Goal: Task Accomplishment & Management: Manage account settings

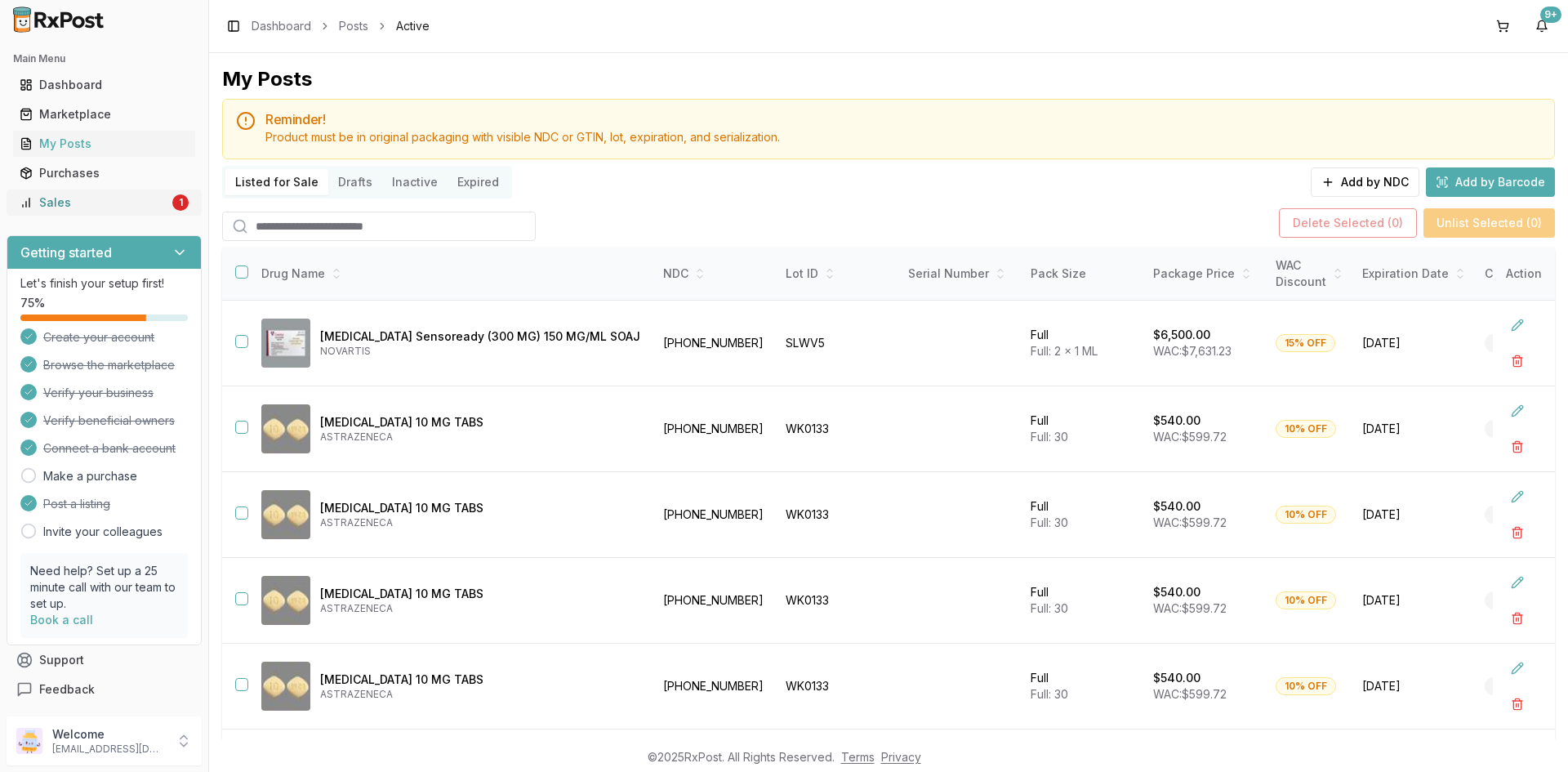
click at [89, 206] on div "Sales" at bounding box center [94, 202] width 149 height 16
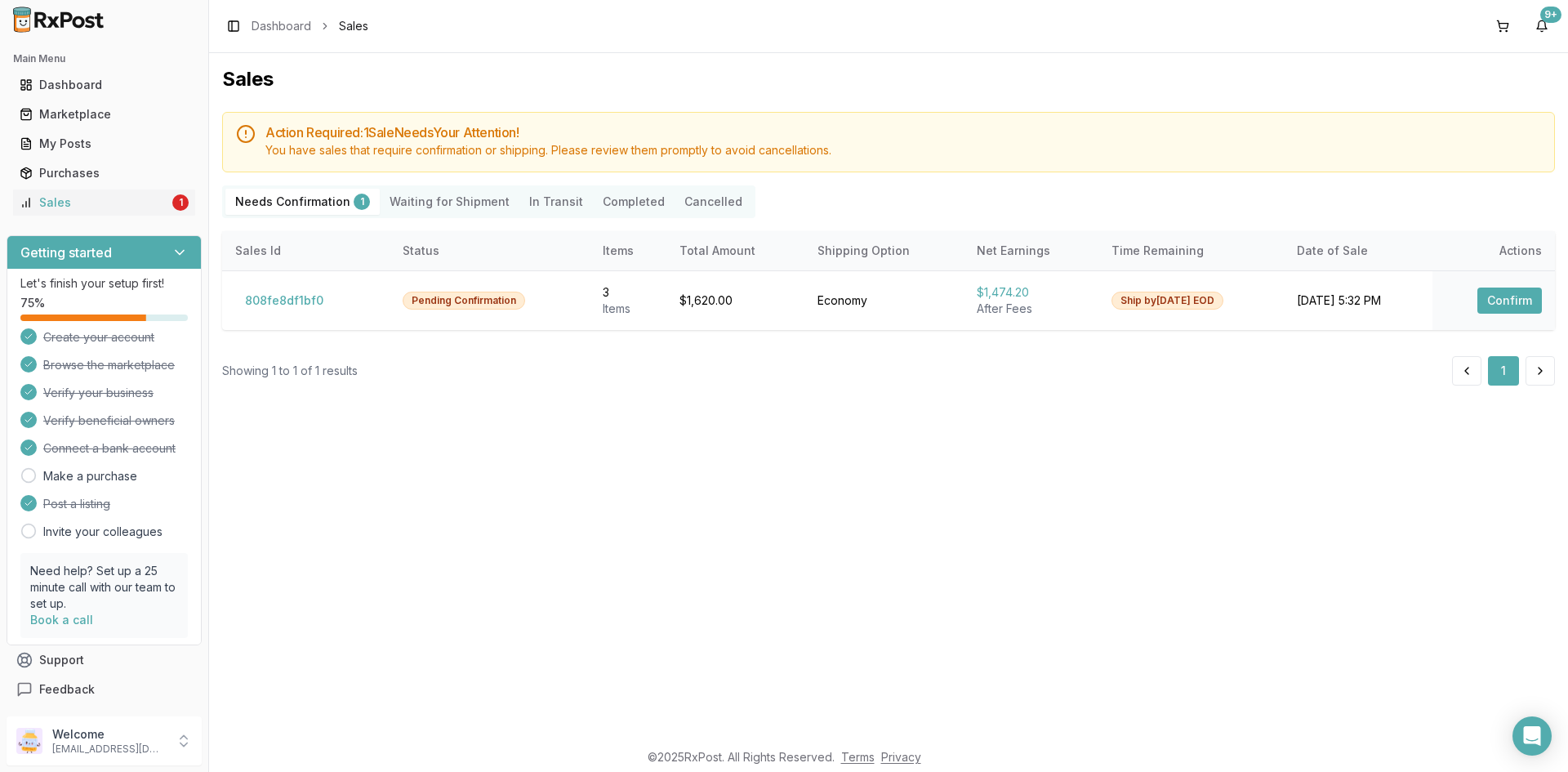
click at [463, 205] on Shipment "Waiting for Shipment" at bounding box center [449, 201] width 140 height 26
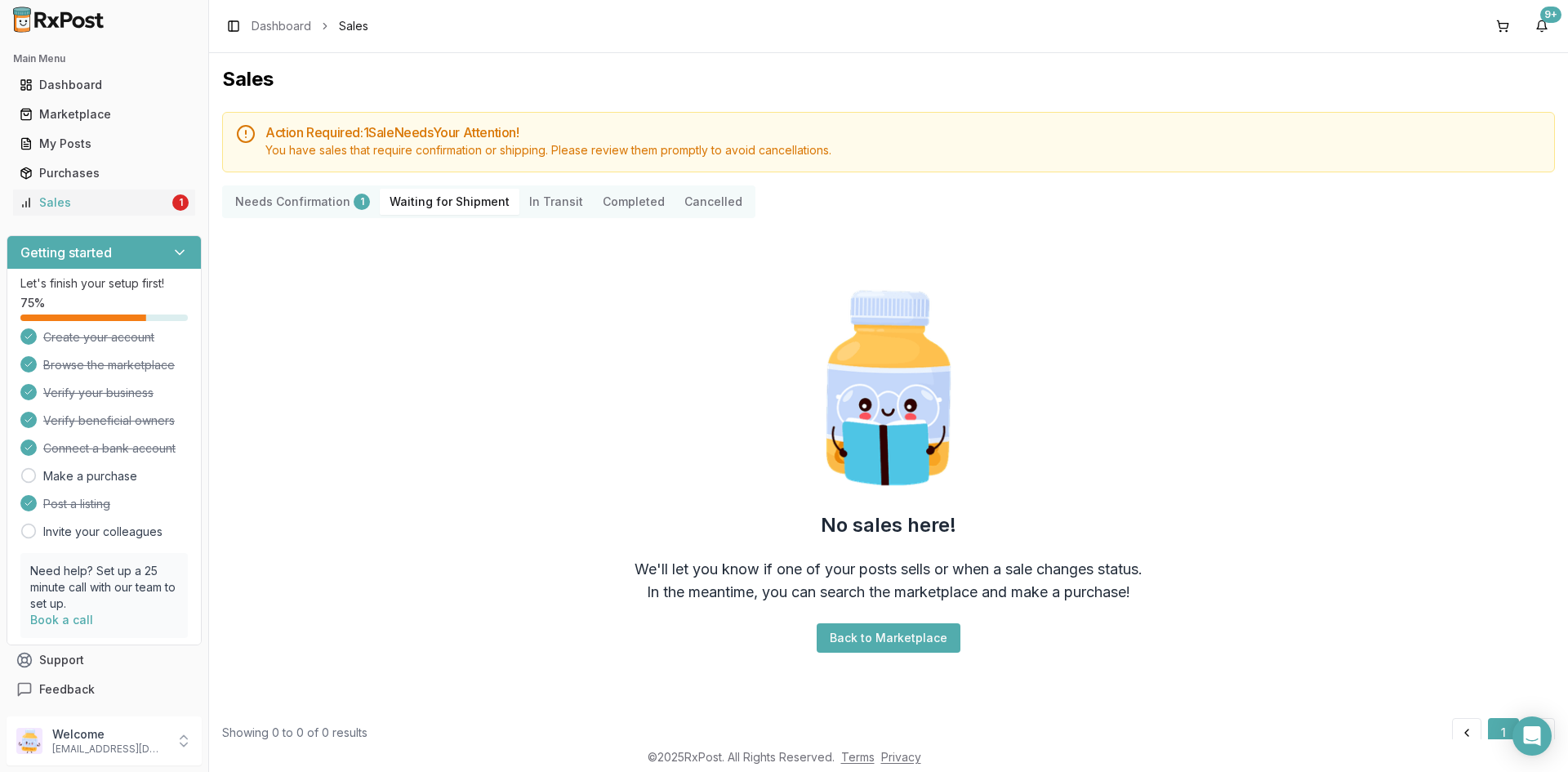
click at [565, 200] on Transit "In Transit" at bounding box center [556, 201] width 73 height 26
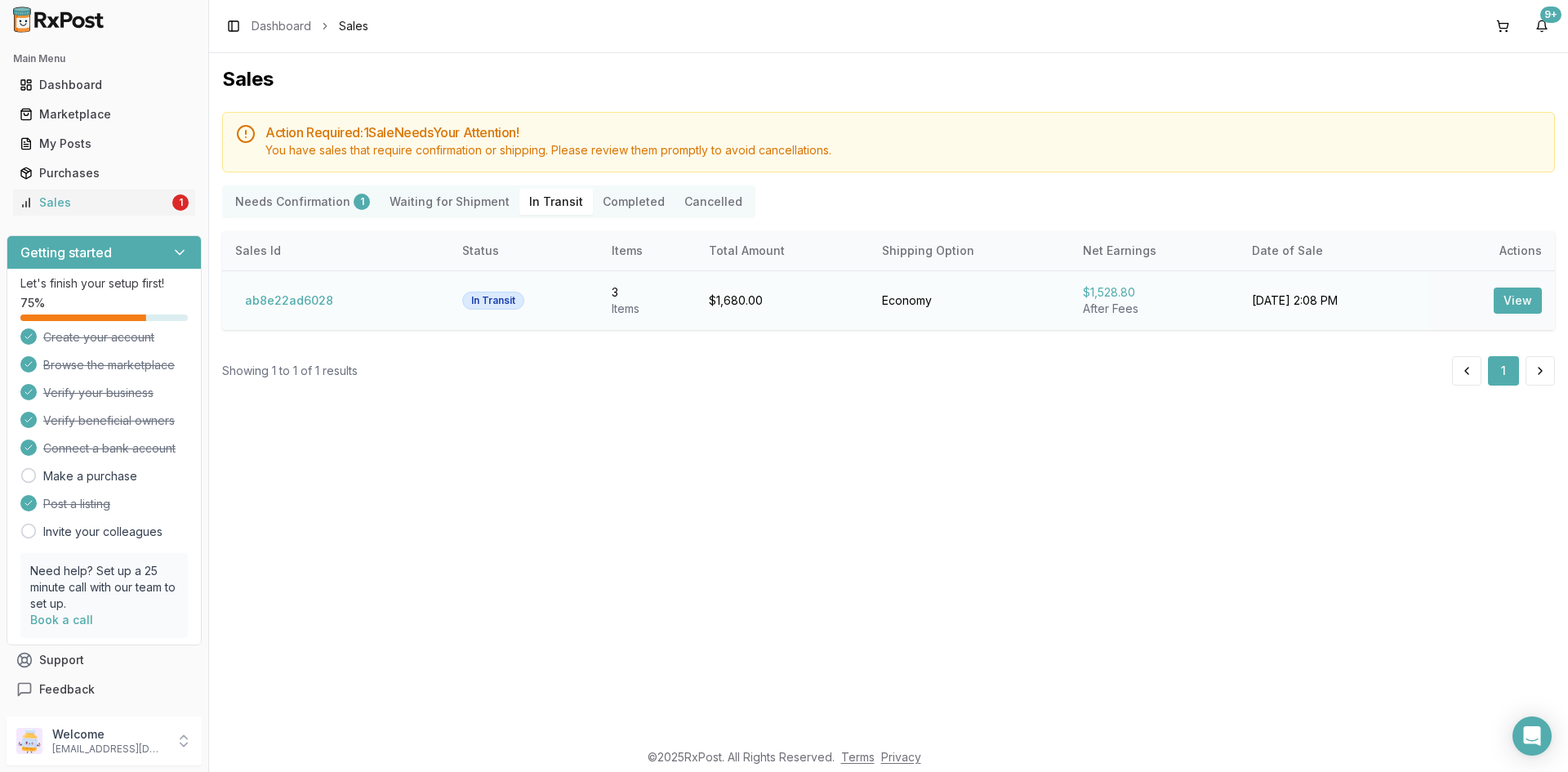
click at [1518, 306] on button "View" at bounding box center [1518, 300] width 49 height 26
click at [1517, 303] on button "View" at bounding box center [1518, 300] width 49 height 26
click at [107, 192] on link "Sales 1" at bounding box center [104, 202] width 182 height 30
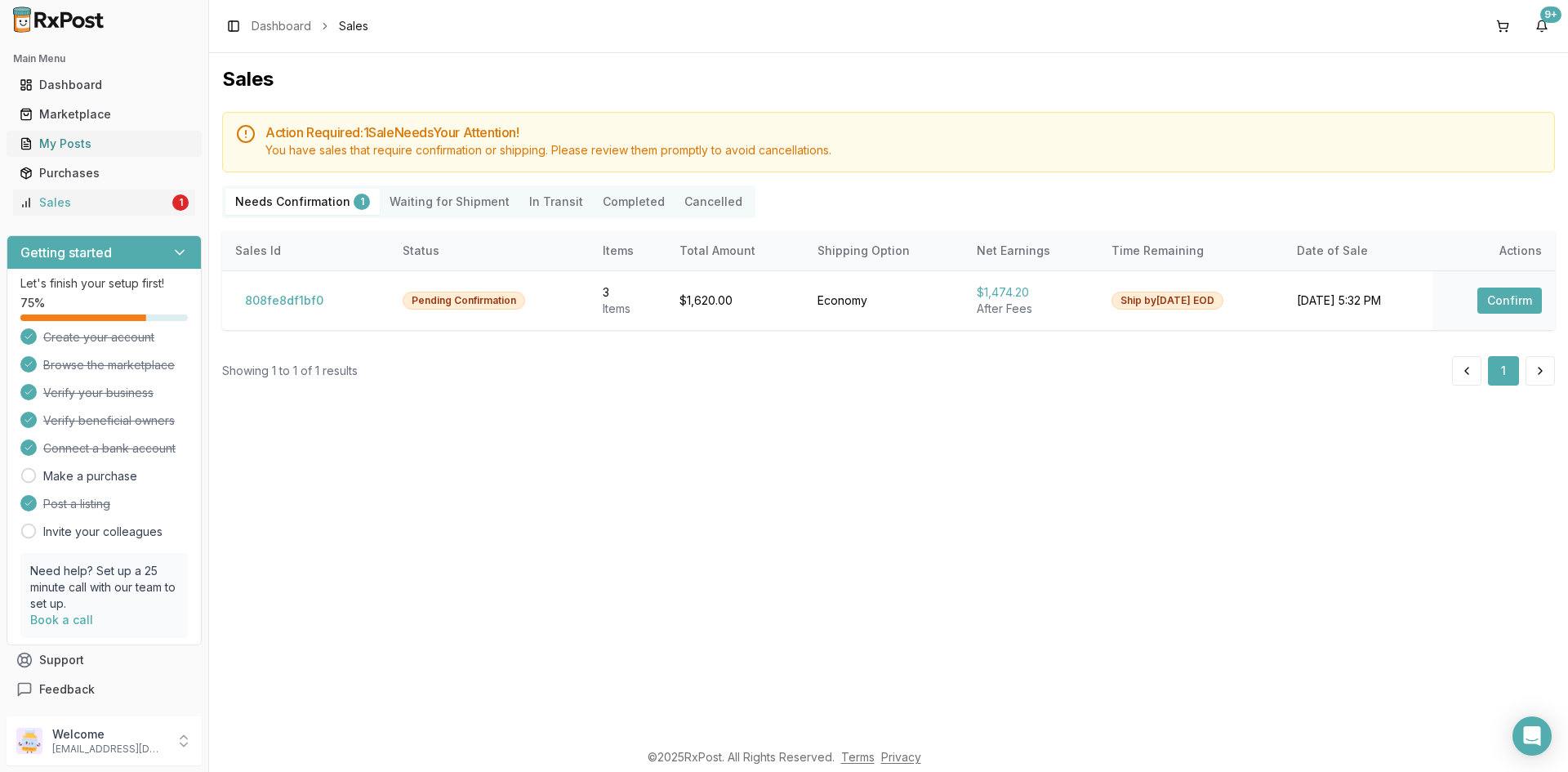
click at [93, 152] on link "My Posts" at bounding box center [104, 144] width 182 height 30
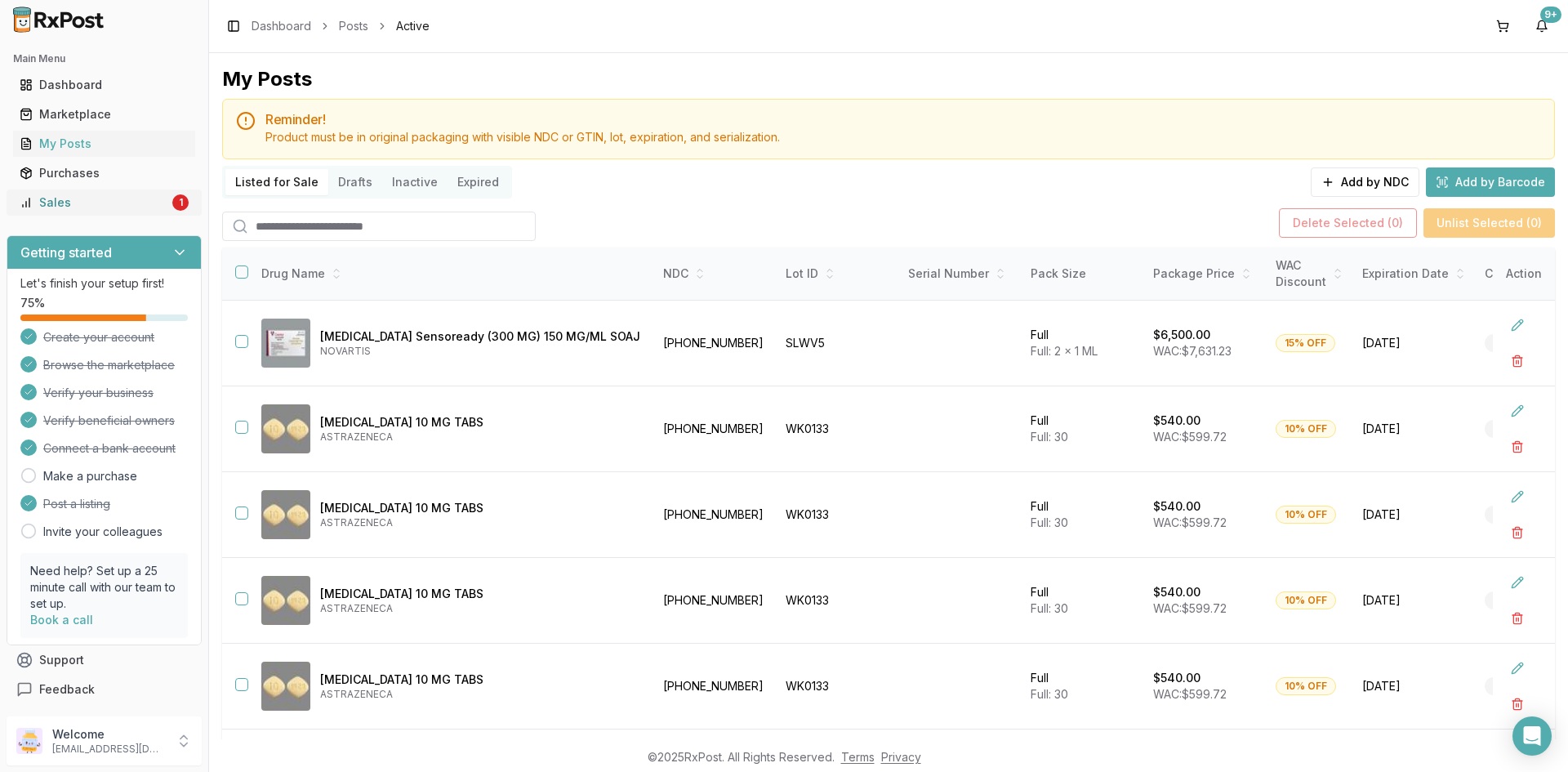
click at [101, 210] on div "Sales" at bounding box center [94, 202] width 149 height 16
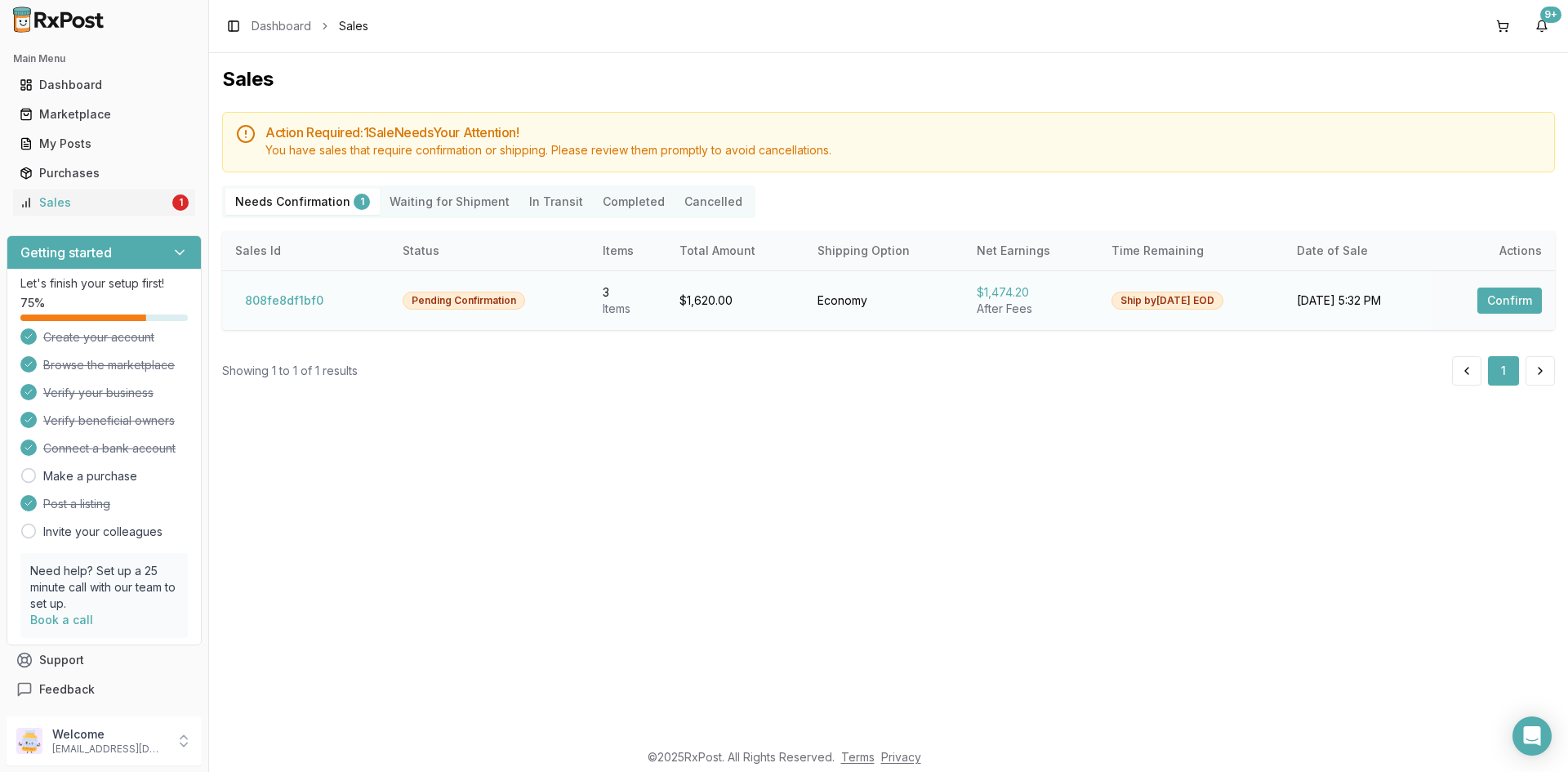
click at [1498, 307] on button "Confirm" at bounding box center [1510, 300] width 65 height 26
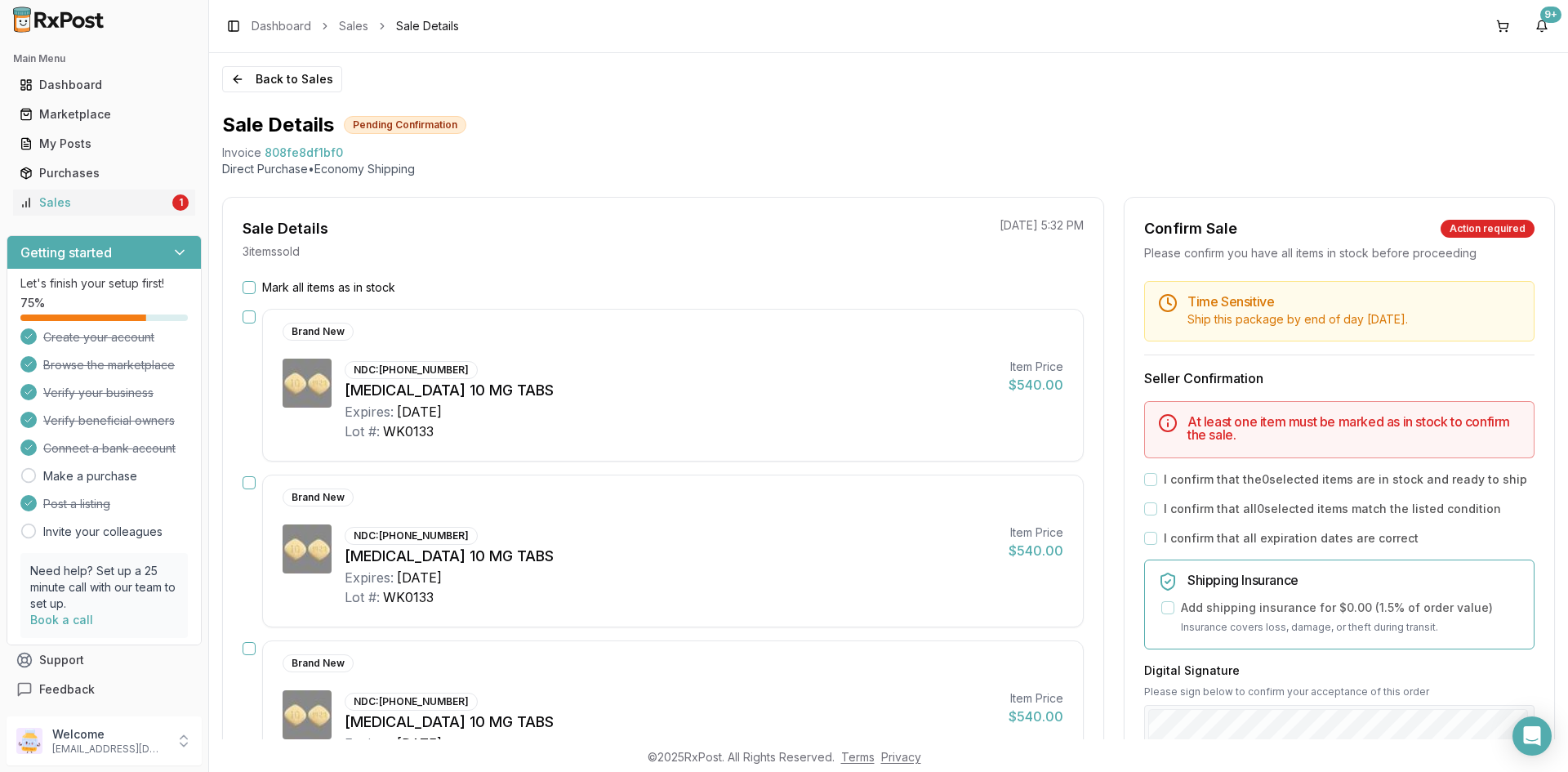
click at [247, 286] on button "Mark all items as in stock" at bounding box center [249, 287] width 13 height 13
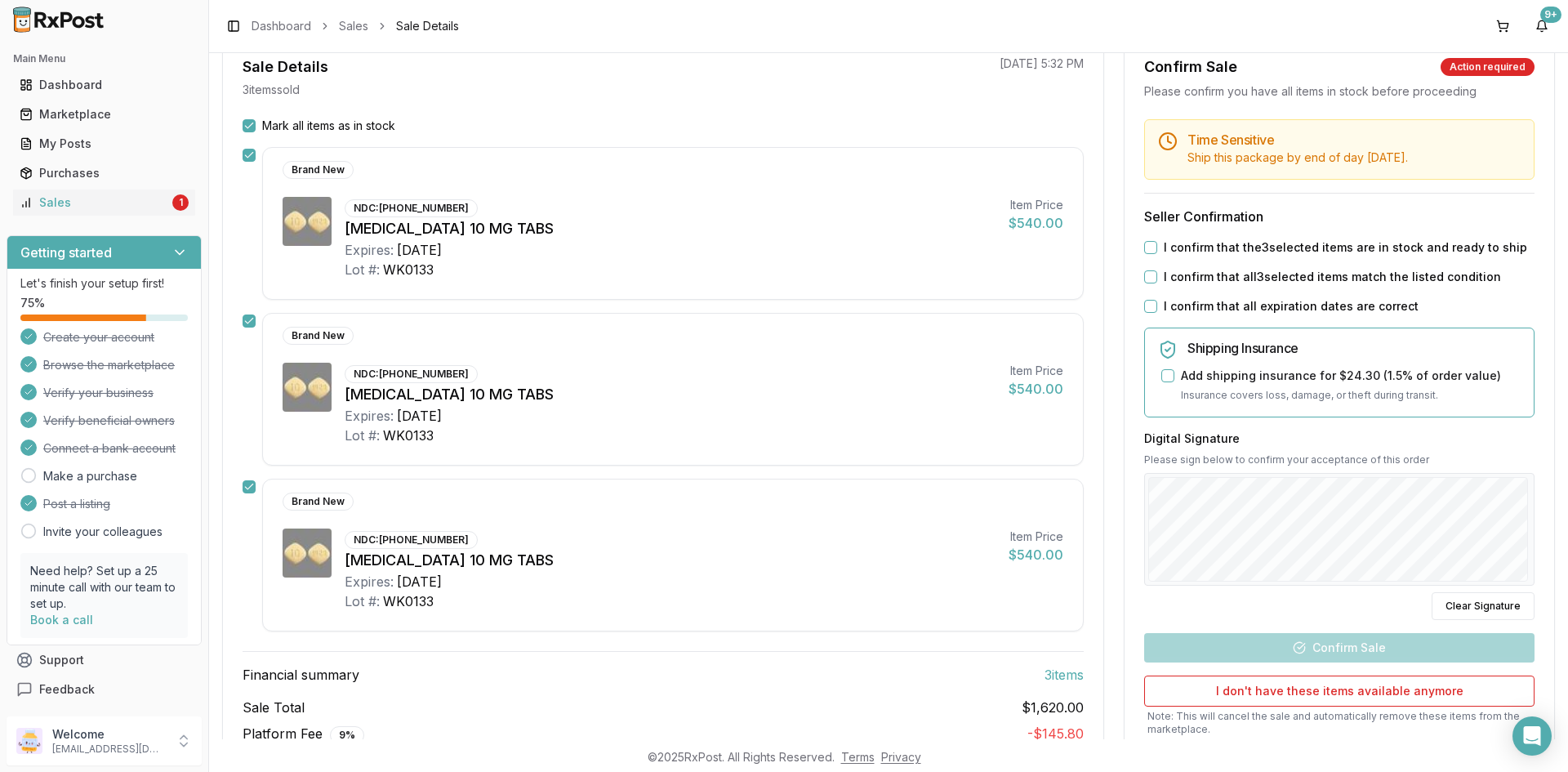
scroll to position [164, 0]
click at [1145, 239] on button "I confirm that the 3 selected items are in stock and ready to ship" at bounding box center [1150, 246] width 13 height 13
click at [1145, 271] on button "I confirm that all 3 selected items match the listed condition" at bounding box center [1150, 275] width 13 height 13
click at [1148, 307] on button "I confirm that all expiration dates are correct" at bounding box center [1150, 305] width 13 height 13
click at [1207, 592] on div "Digital Signature Please sign below to confirm your acceptance of this order Cl…" at bounding box center [1339, 524] width 390 height 189
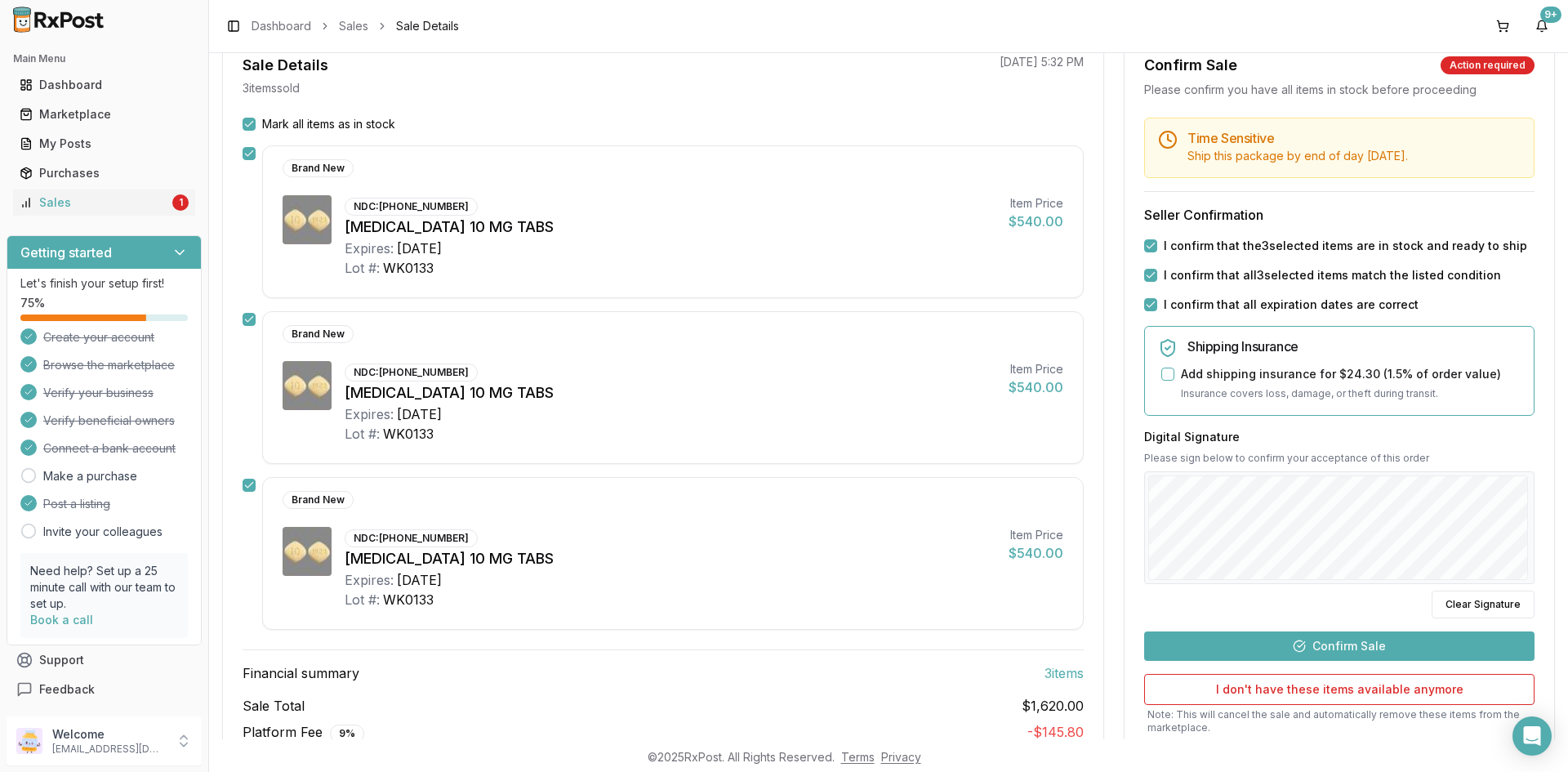
click at [1351, 646] on button "Confirm Sale" at bounding box center [1339, 645] width 390 height 30
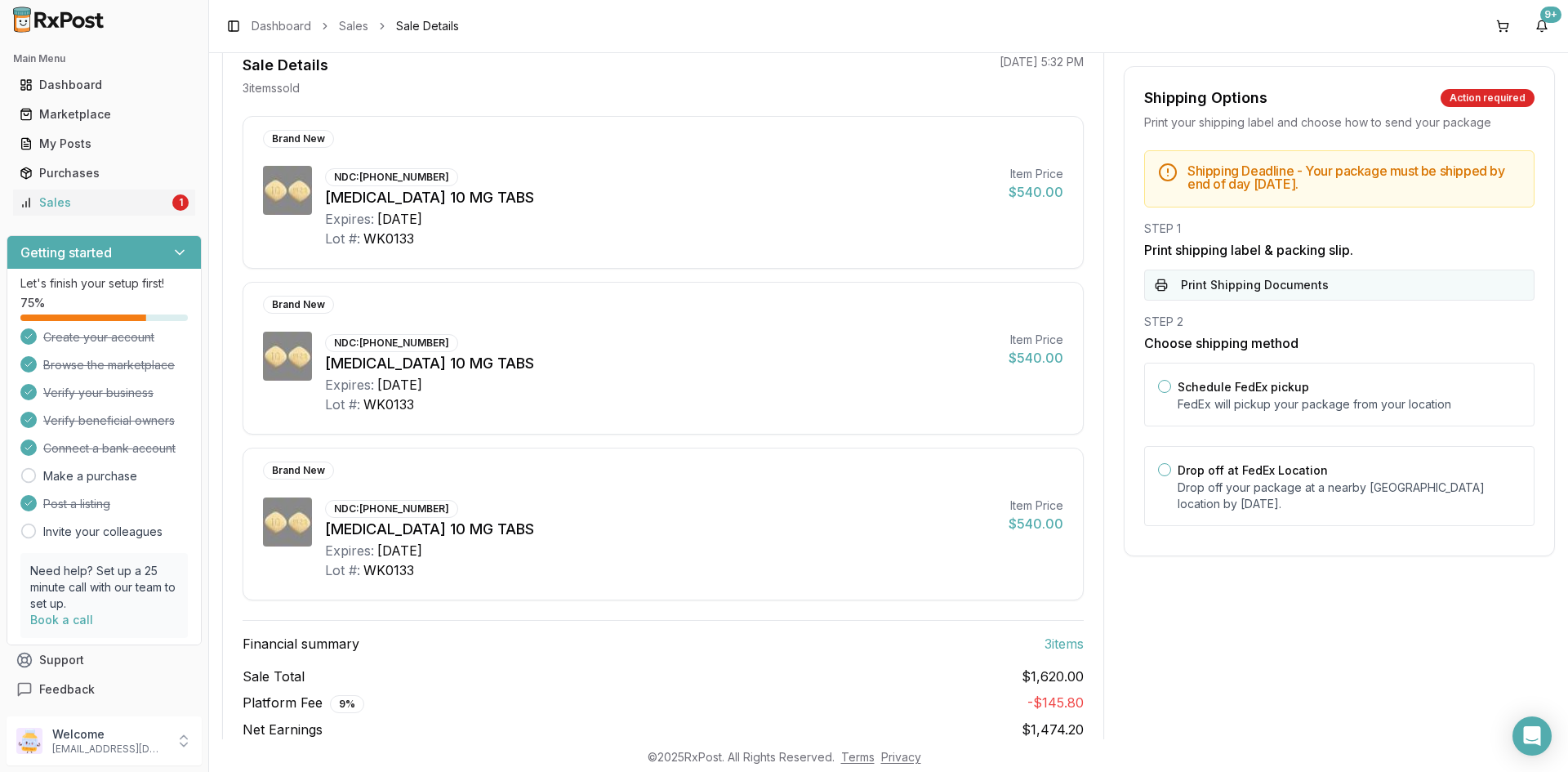
click at [1199, 286] on button "Print Shipping Documents" at bounding box center [1339, 285] width 390 height 31
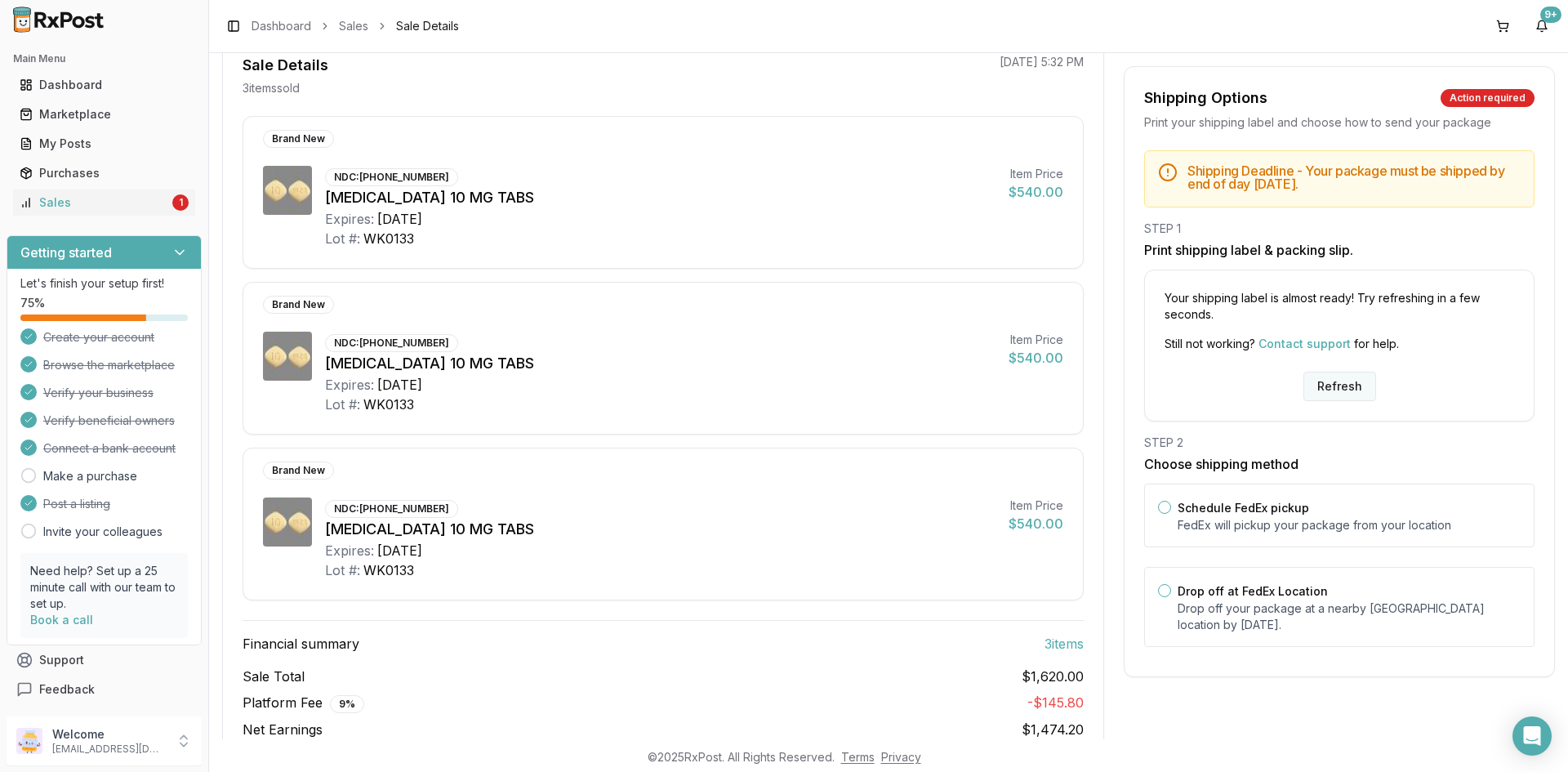
click at [1321, 389] on button "Refresh" at bounding box center [1340, 386] width 72 height 30
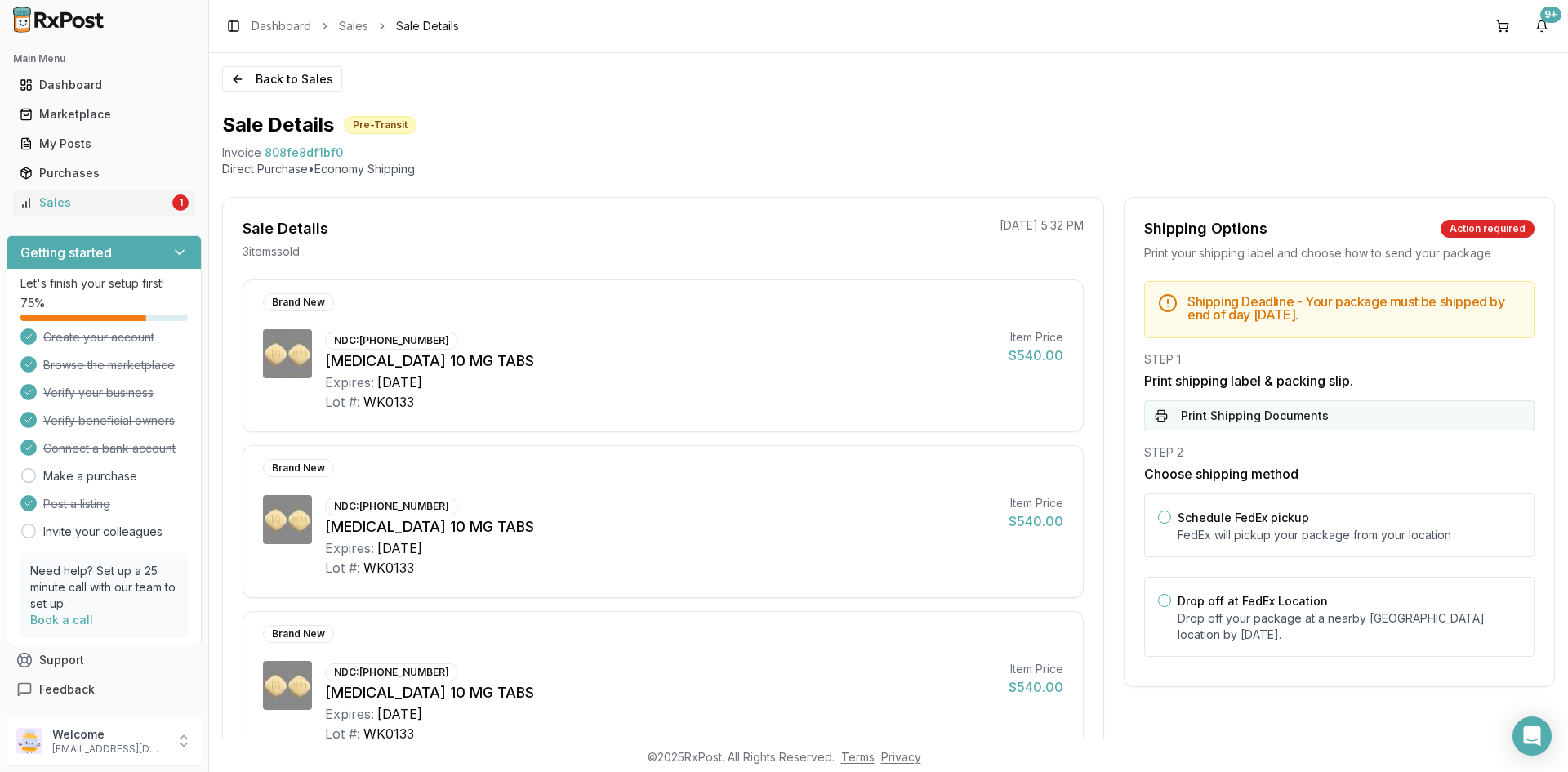
click at [1286, 411] on button "Print Shipping Documents" at bounding box center [1339, 416] width 390 height 31
click at [56, 188] on ul "Dashboard Marketplace My Posts Purchases Sales 1" at bounding box center [104, 144] width 195 height 144
click at [49, 206] on div "Sales" at bounding box center [94, 202] width 149 height 16
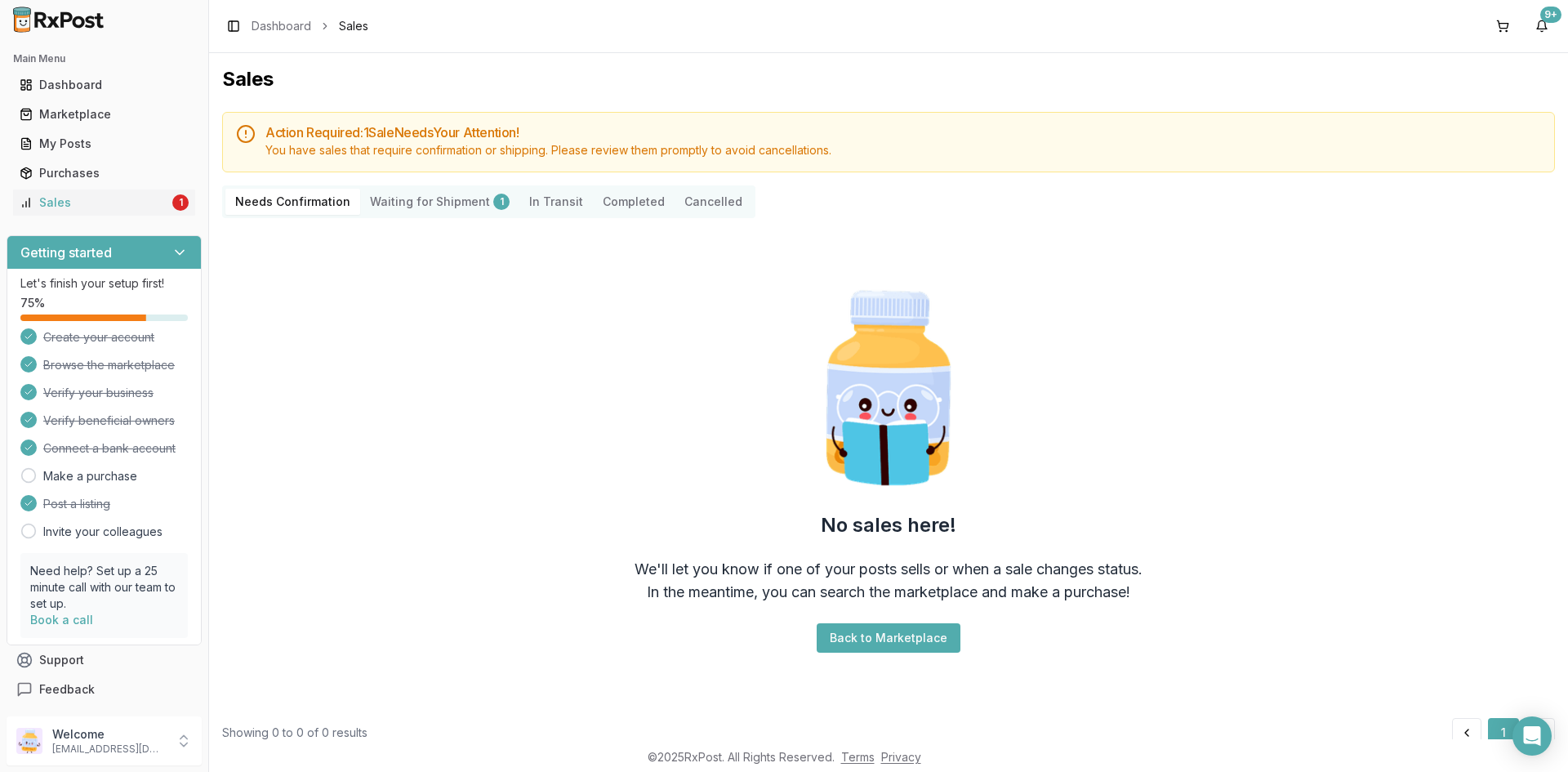
click at [412, 192] on Shipment "Waiting for Shipment 1" at bounding box center [439, 201] width 159 height 26
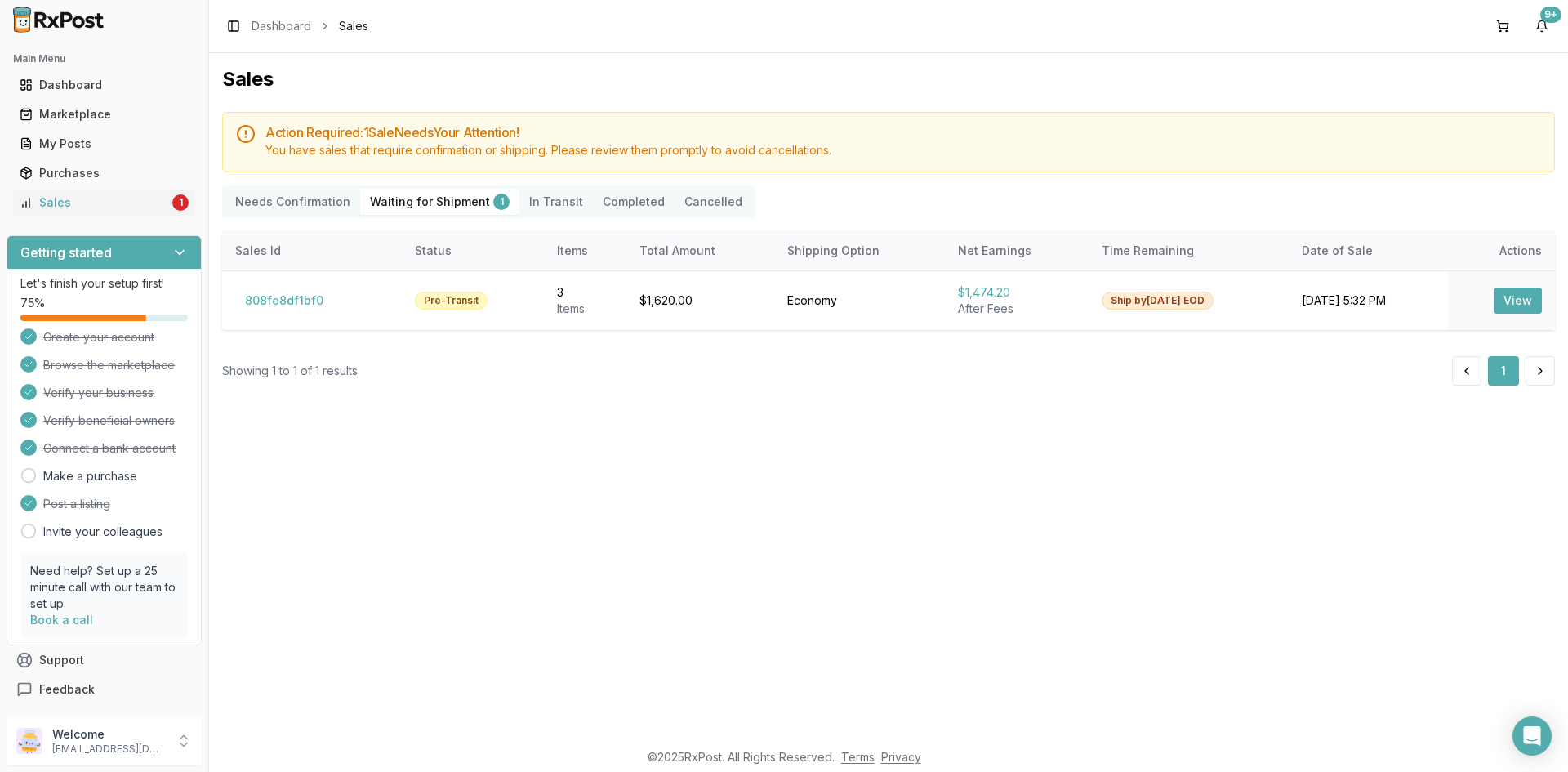
click at [432, 206] on Shipment "Waiting for Shipment 1" at bounding box center [439, 201] width 159 height 26
click at [1526, 297] on button "View" at bounding box center [1518, 300] width 49 height 26
